Goal: Task Accomplishment & Management: Manage account settings

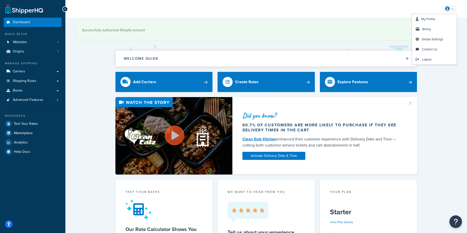
click at [450, 9] on link at bounding box center [450, 9] width 14 height 8
click at [431, 27] on link "Billing" at bounding box center [434, 29] width 45 height 10
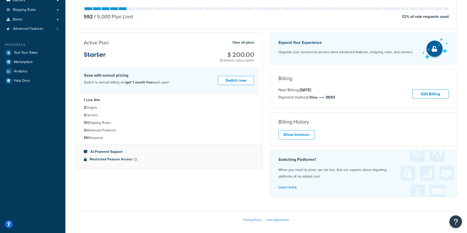
scroll to position [76, 0]
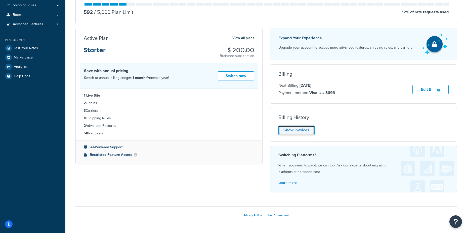
click at [301, 130] on link "Show Invoices" at bounding box center [297, 129] width 36 height 9
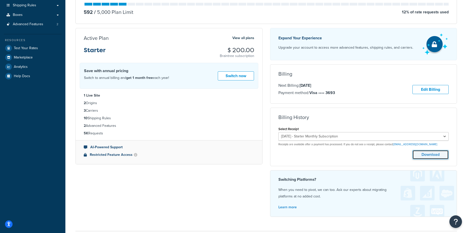
click at [422, 155] on button "Download" at bounding box center [431, 154] width 36 height 9
